Goal: Task Accomplishment & Management: Use online tool/utility

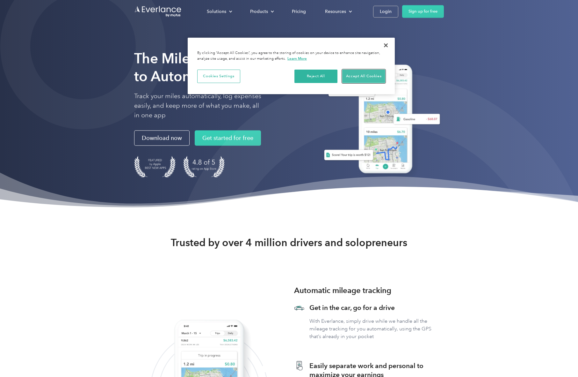
drag, startPoint x: 362, startPoint y: 76, endPoint x: 376, endPoint y: 56, distance: 24.4
click at [364, 76] on button "Accept All Cookies" at bounding box center [363, 76] width 43 height 13
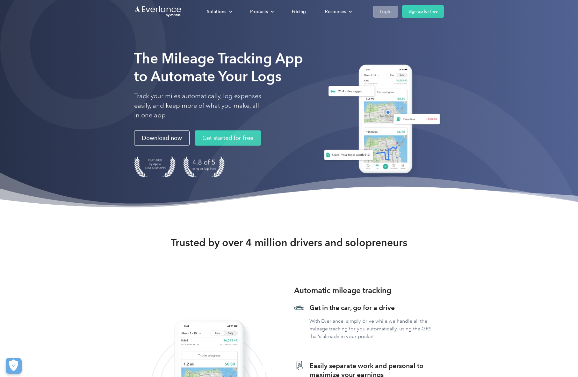
click at [384, 14] on div "Login" at bounding box center [386, 12] width 12 height 8
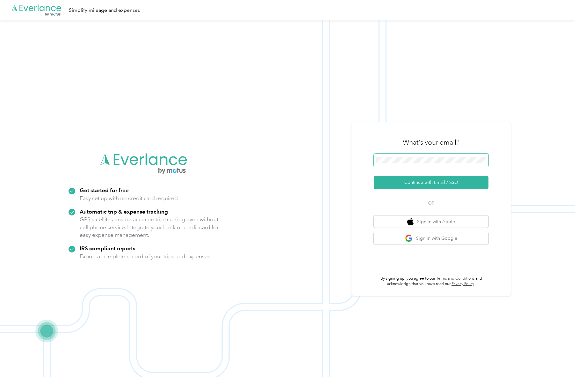
click at [390, 163] on span at bounding box center [431, 159] width 115 height 13
click at [423, 181] on button "Continue with Email / SSO" at bounding box center [431, 182] width 115 height 13
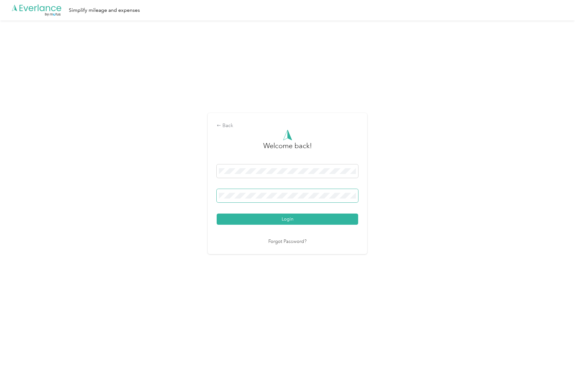
click at [217, 213] on button "Login" at bounding box center [288, 218] width 142 height 11
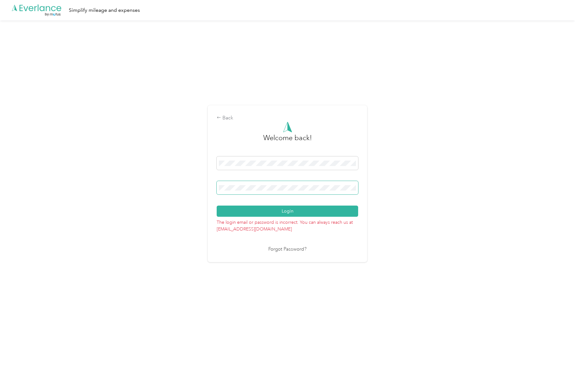
click at [217, 205] on button "Login" at bounding box center [288, 210] width 142 height 11
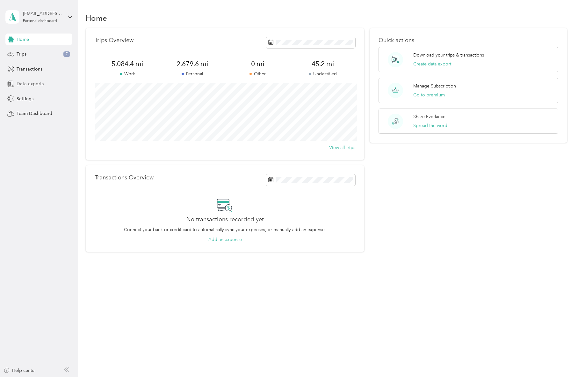
click at [33, 84] on span "Data exports" at bounding box center [30, 83] width 27 height 7
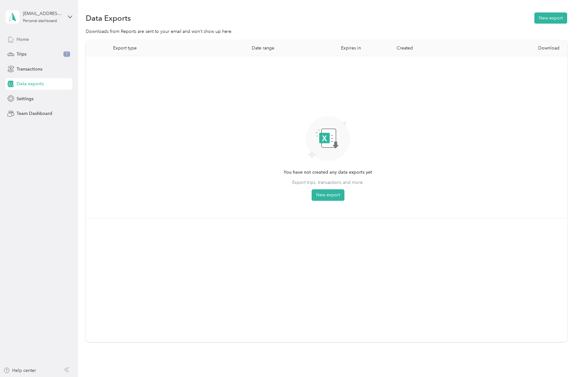
click at [30, 38] on div "Home" at bounding box center [38, 38] width 67 height 11
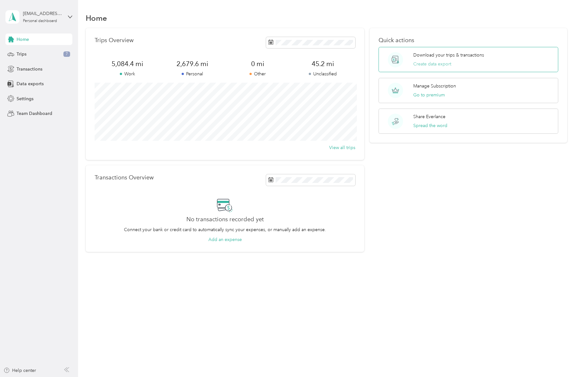
click at [443, 65] on button "Create data export" at bounding box center [433, 64] width 38 height 7
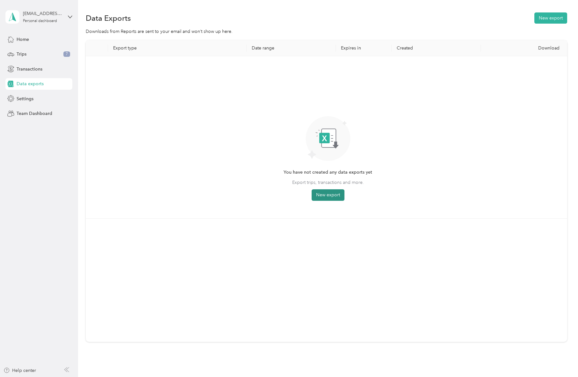
click at [328, 195] on button "New export" at bounding box center [328, 194] width 33 height 11
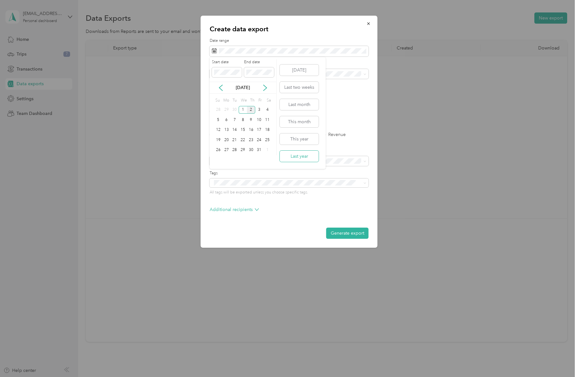
click at [301, 156] on button "Last year" at bounding box center [299, 156] width 39 height 11
click at [233, 83] on div "All" at bounding box center [289, 85] width 150 height 7
click at [258, 112] on label "PDF" at bounding box center [263, 111] width 15 height 4
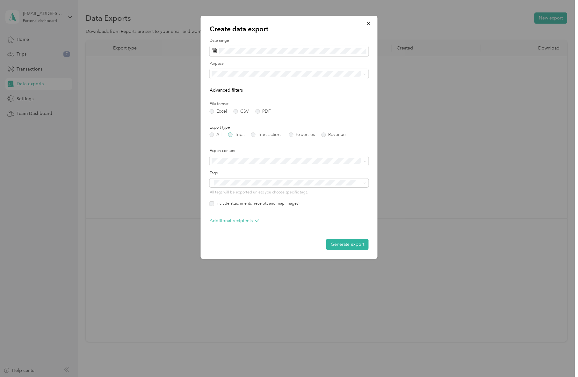
click at [231, 136] on label "Trips" at bounding box center [236, 134] width 16 height 4
click at [351, 244] on button "Generate export" at bounding box center [348, 244] width 42 height 11
